Goal: Task Accomplishment & Management: Manage account settings

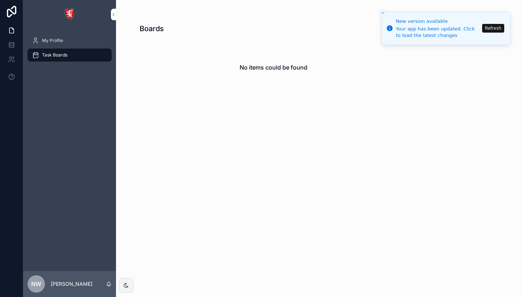
click at [202, 77] on div "No items could be found" at bounding box center [273, 67] width 268 height 55
click at [380, 13] on icon "Close toast" at bounding box center [382, 13] width 4 height 4
click at [382, 13] on line "Close toast" at bounding box center [382, 13] width 2 height 2
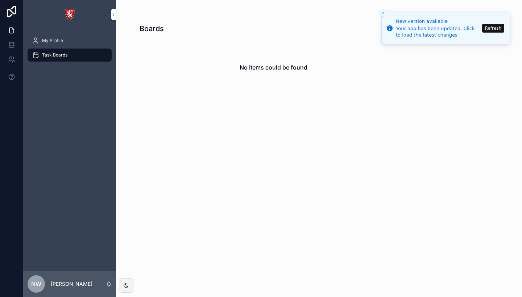
click at [494, 32] on button "Refresh" at bounding box center [493, 28] width 22 height 9
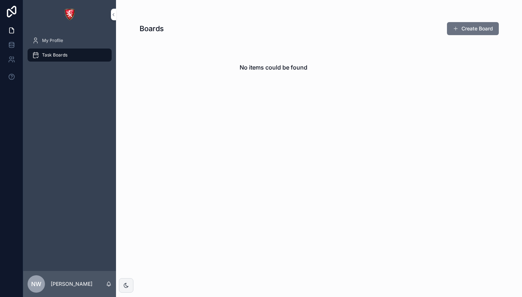
click at [166, 70] on div "No items could be found" at bounding box center [273, 67] width 268 height 55
click at [286, 76] on div "No items could be found" at bounding box center [273, 67] width 268 height 55
click at [73, 43] on div "My Profile" at bounding box center [69, 41] width 75 height 12
